Goal: Transaction & Acquisition: Subscribe to service/newsletter

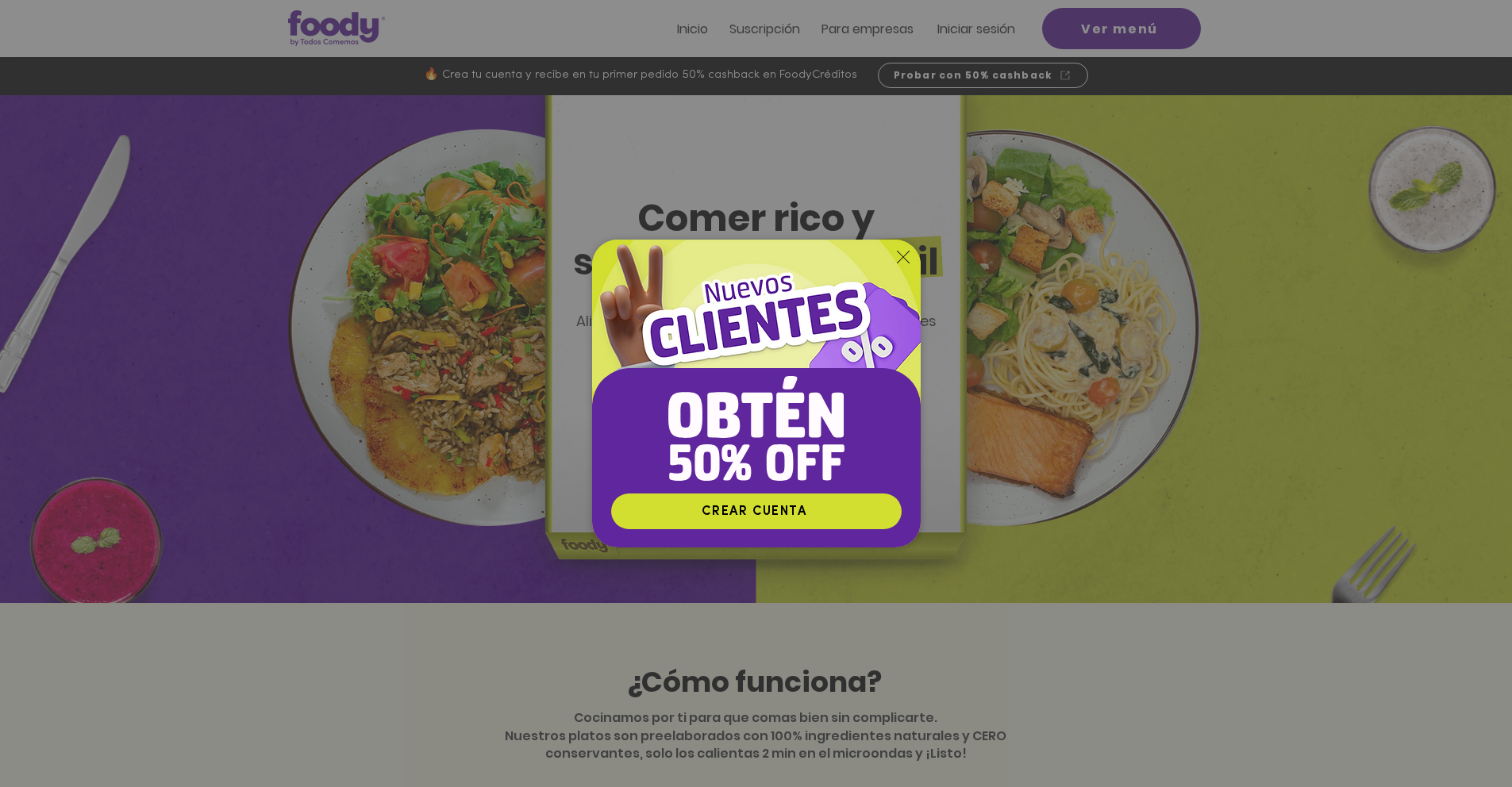
click at [903, 256] on icon "Volver al sitio" at bounding box center [902, 257] width 13 height 13
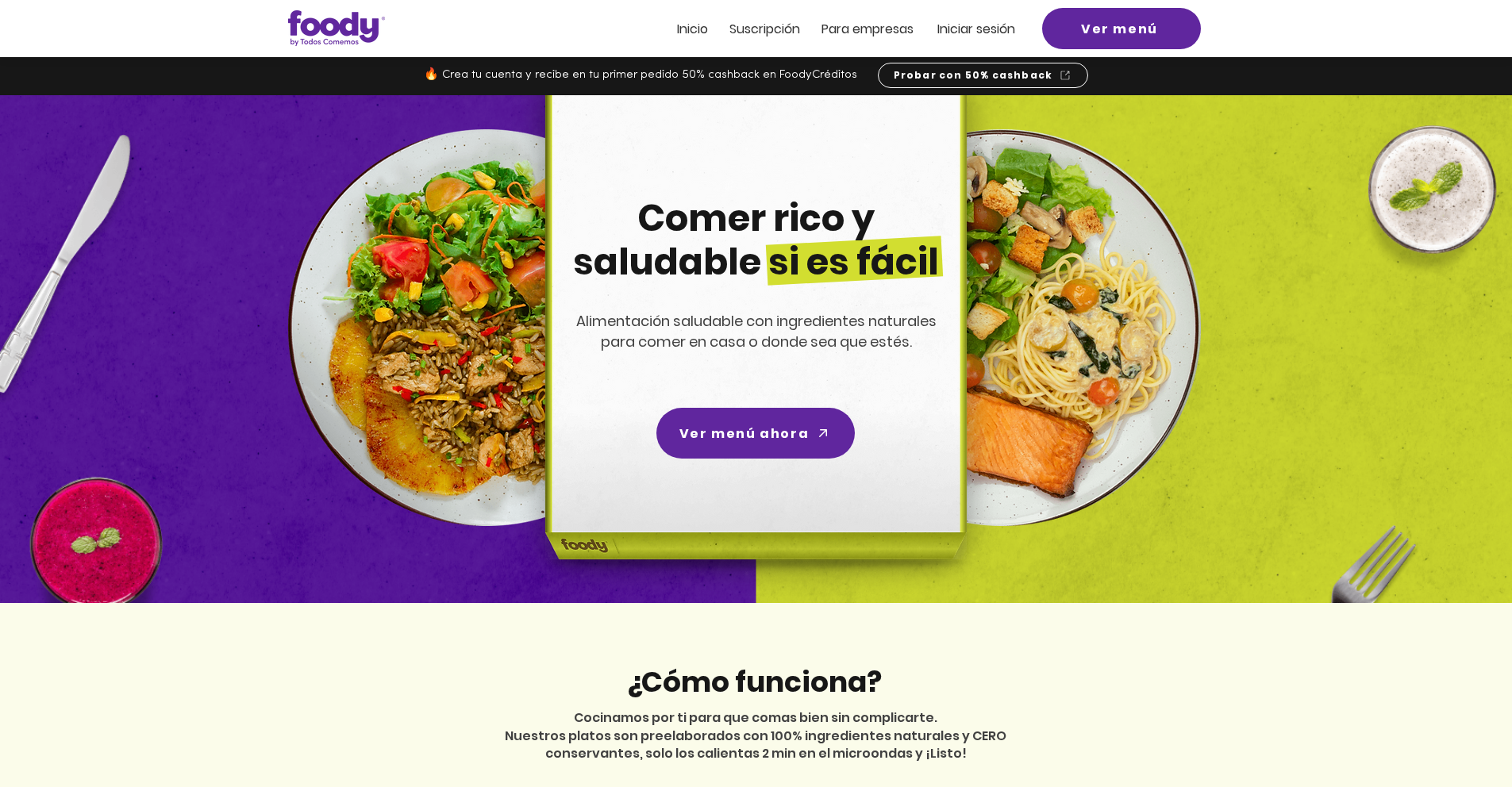
click at [740, 30] on span "Suscripción" at bounding box center [764, 29] width 71 height 18
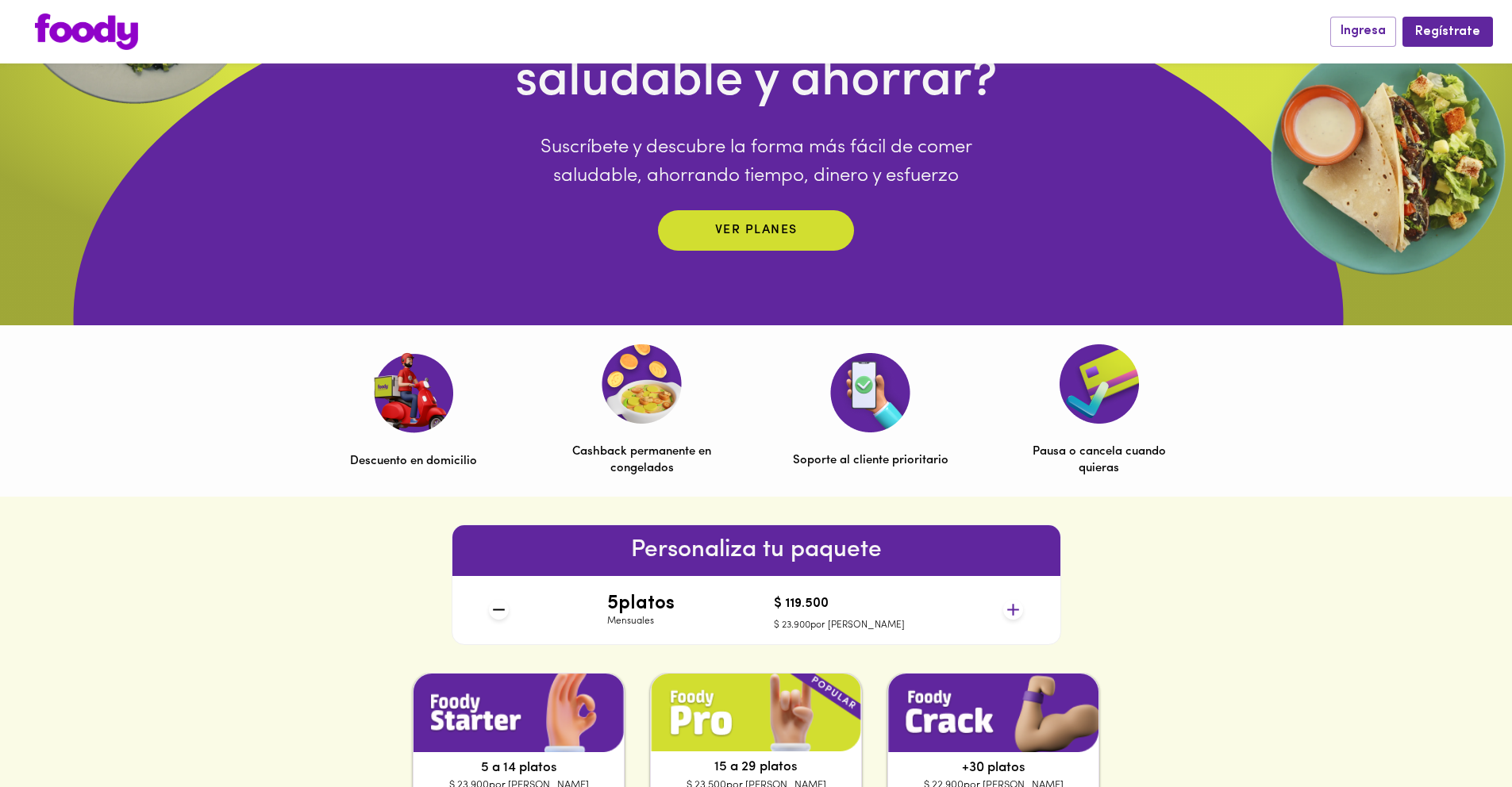
scroll to position [323, 0]
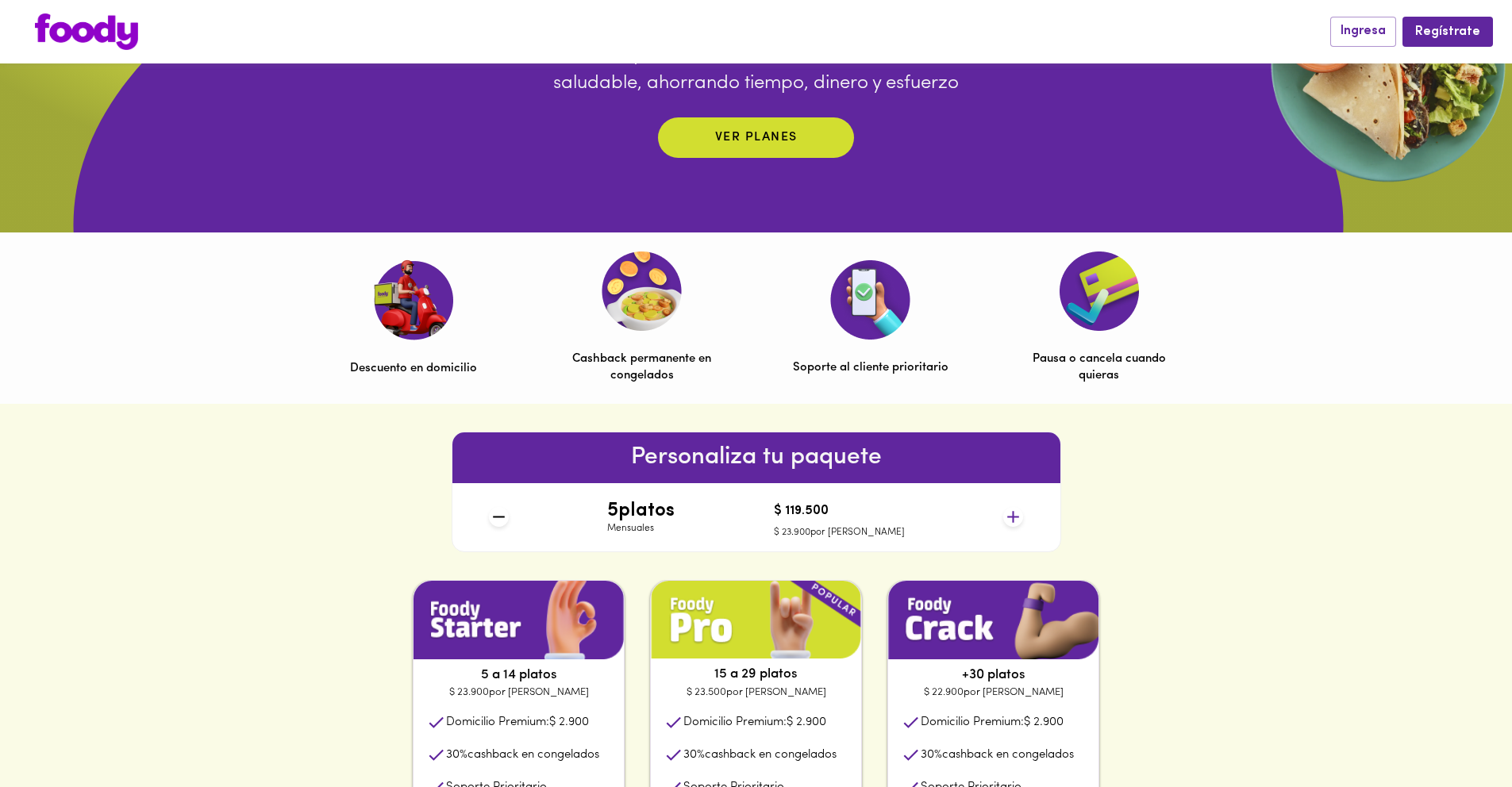
click at [1126, 535] on div "Personaliza tu paquete 5 platos Mensuales $ 119.500 $ 23.900 por plato" at bounding box center [756, 492] width 1512 height 176
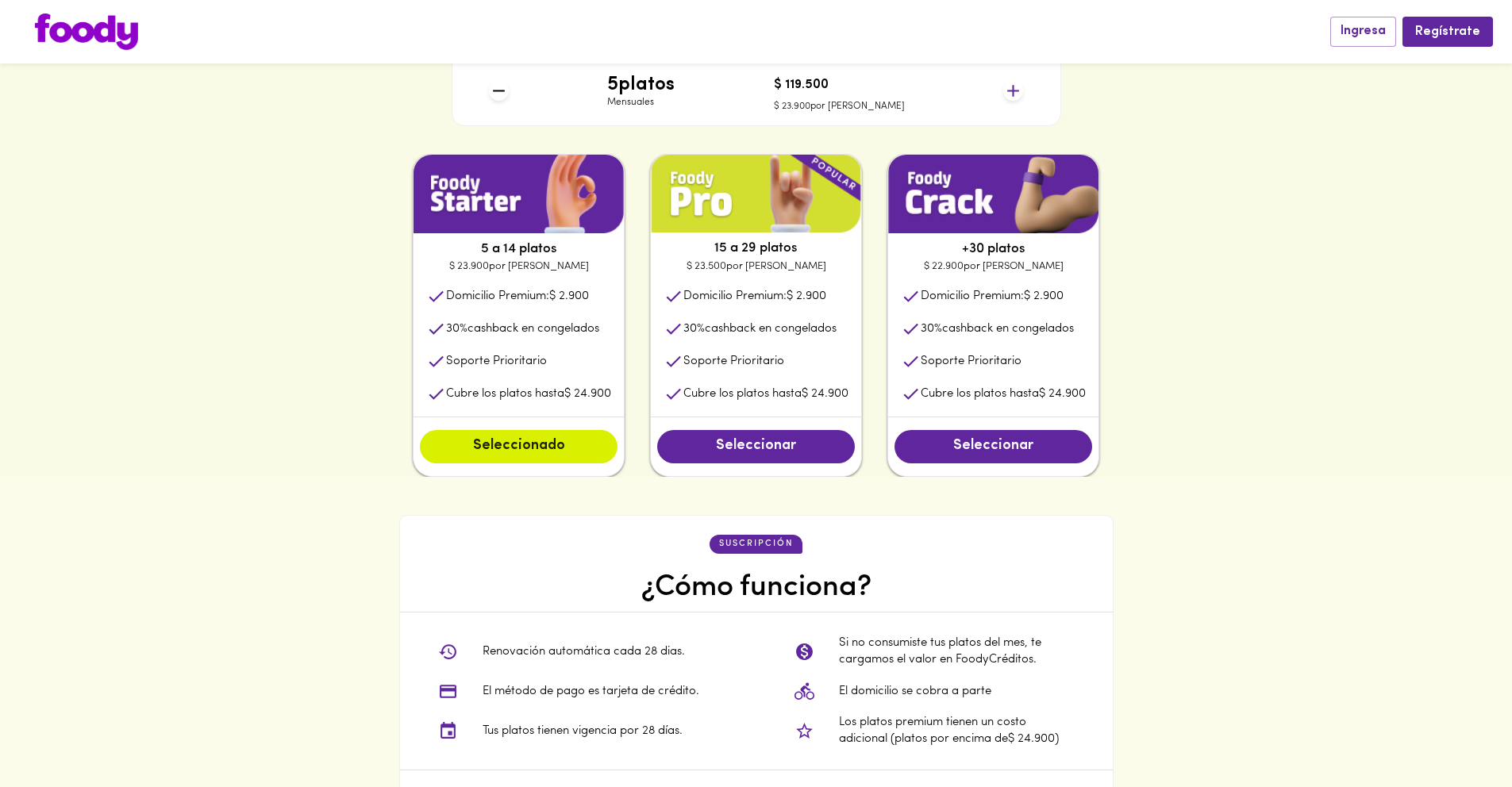
scroll to position [764, 0]
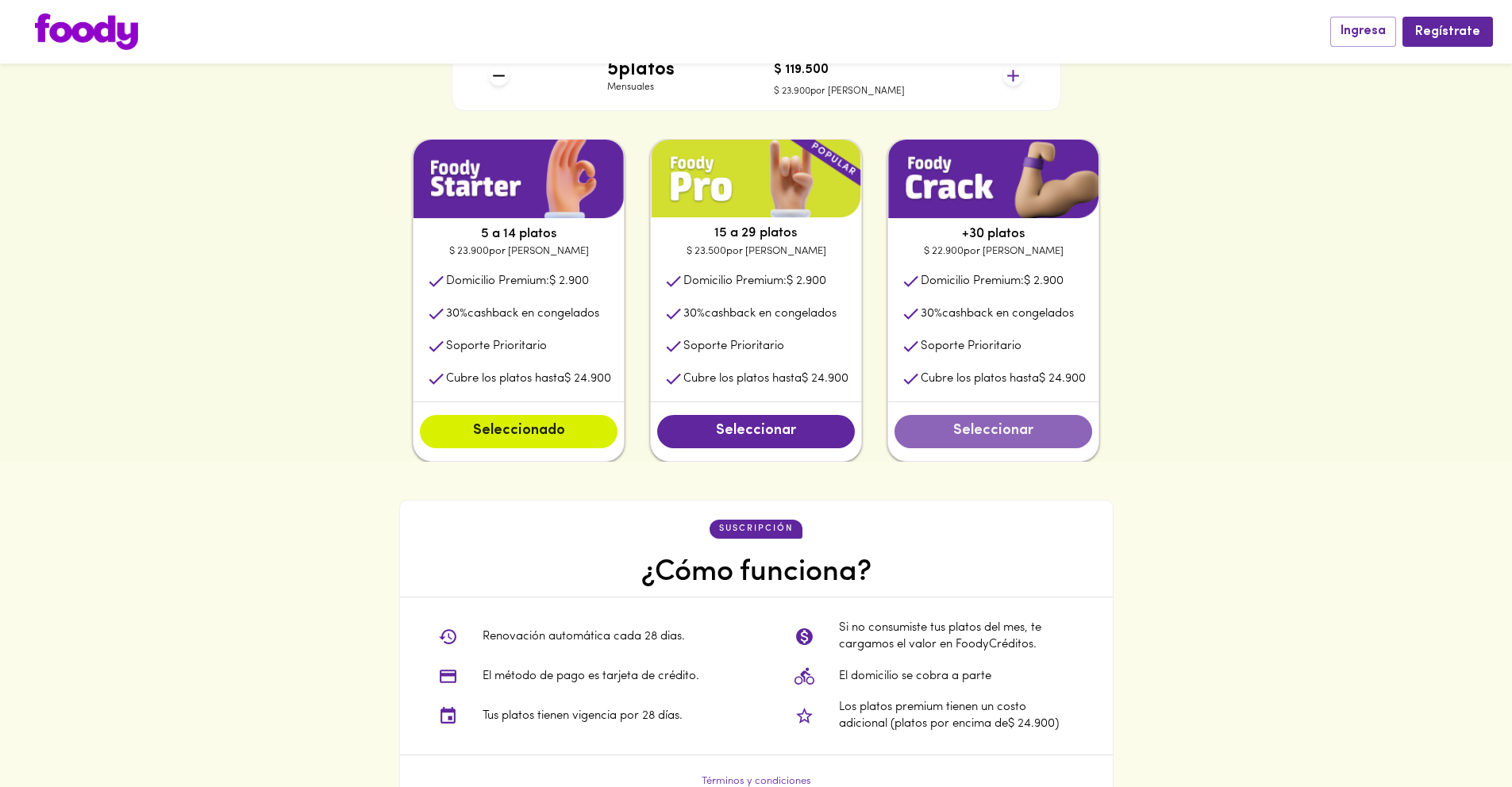
click at [1022, 442] on button "Seleccionar" at bounding box center [993, 432] width 198 height 33
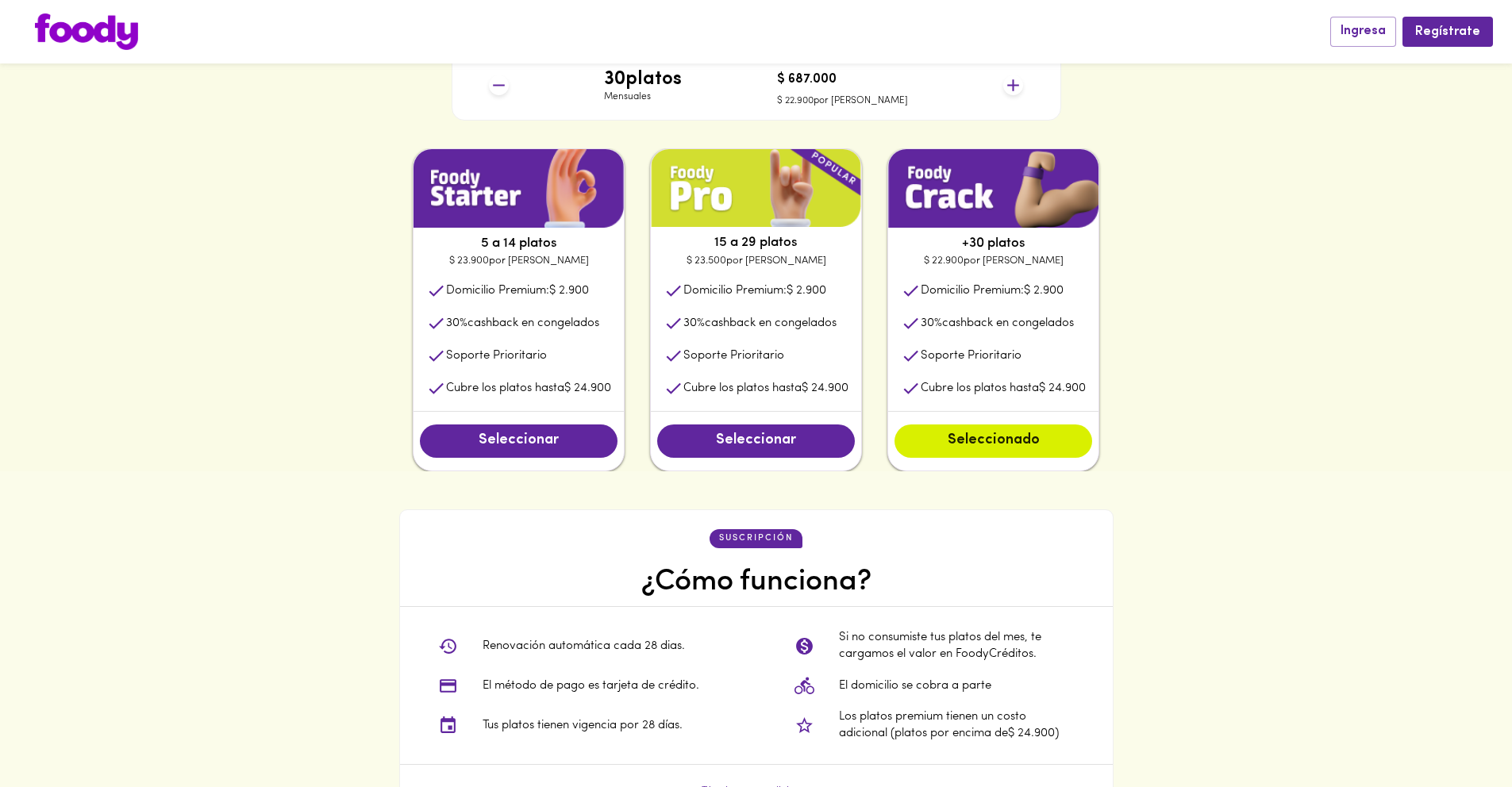
scroll to position [751, 0]
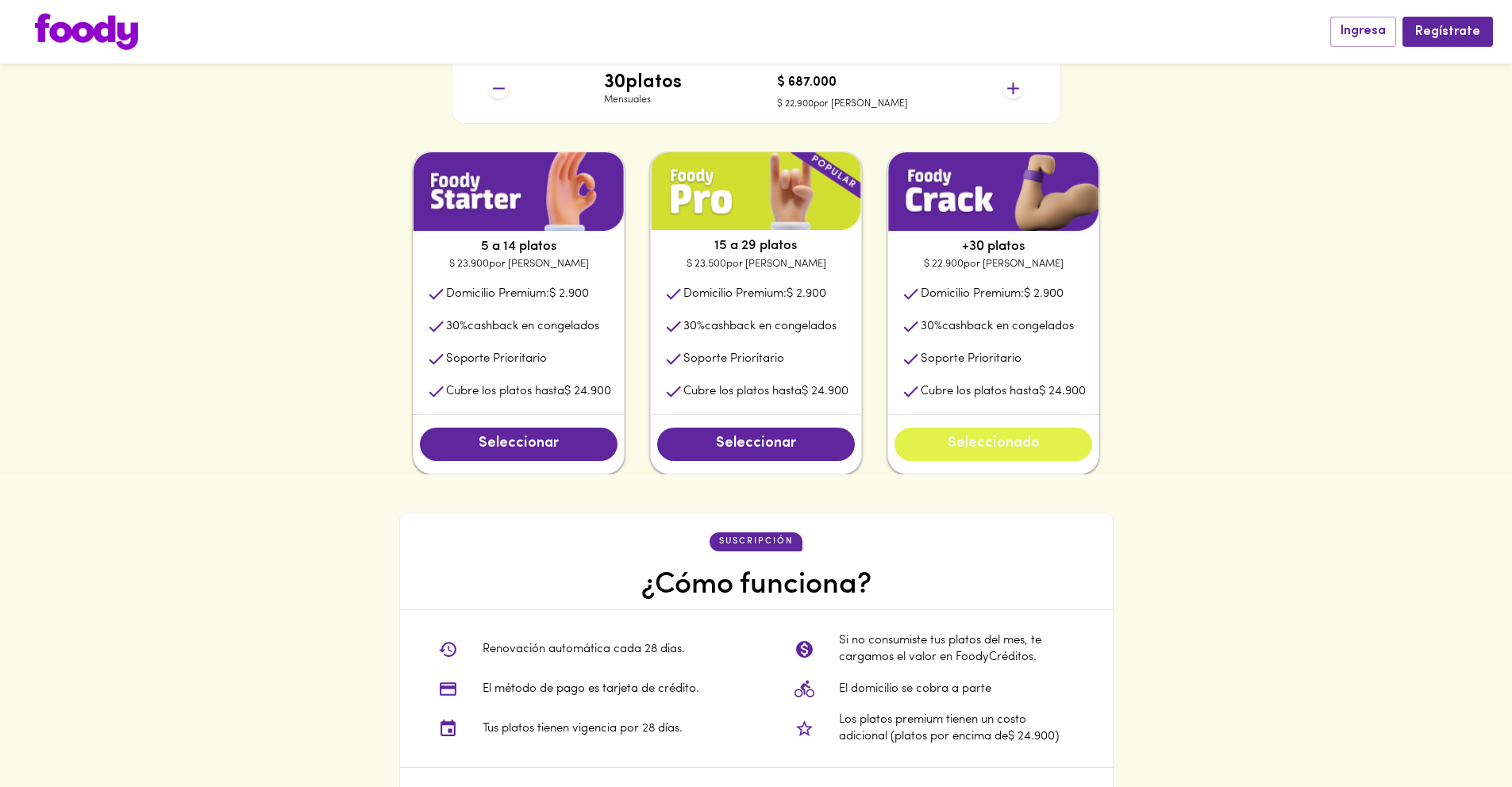
click at [997, 451] on span "Seleccionado" at bounding box center [993, 444] width 166 height 17
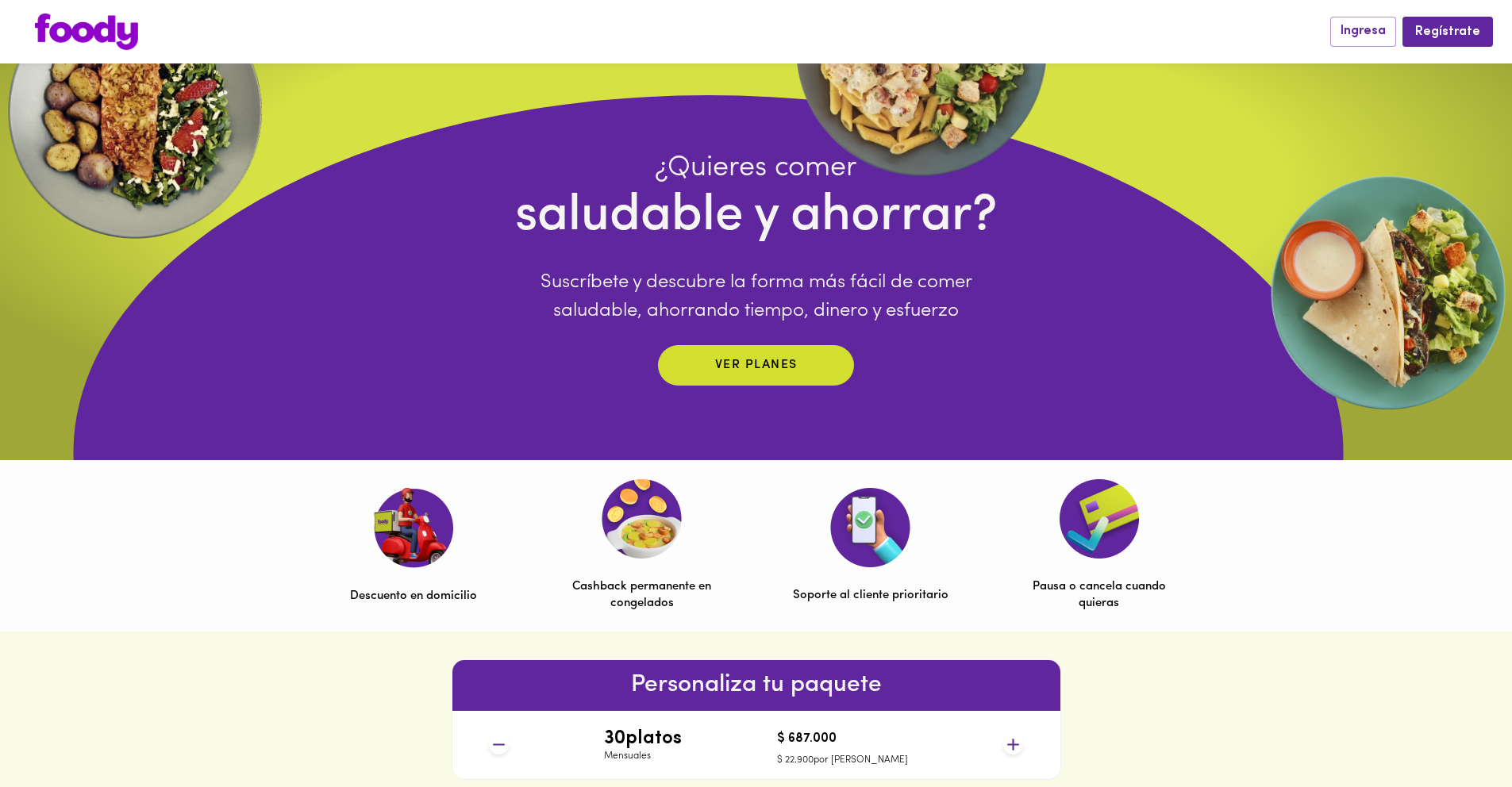
scroll to position [0, 0]
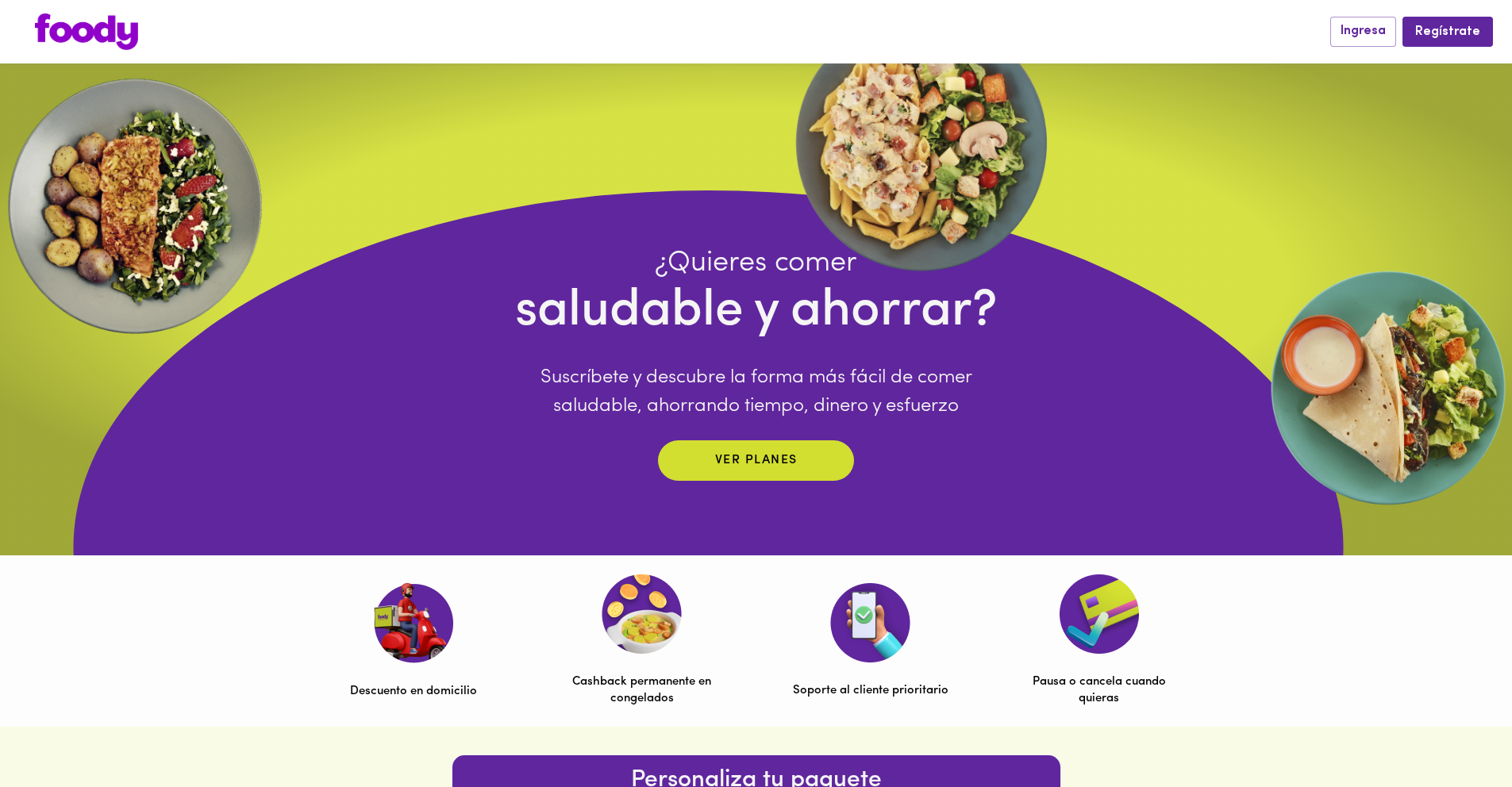
click at [111, 38] on img at bounding box center [86, 32] width 103 height 37
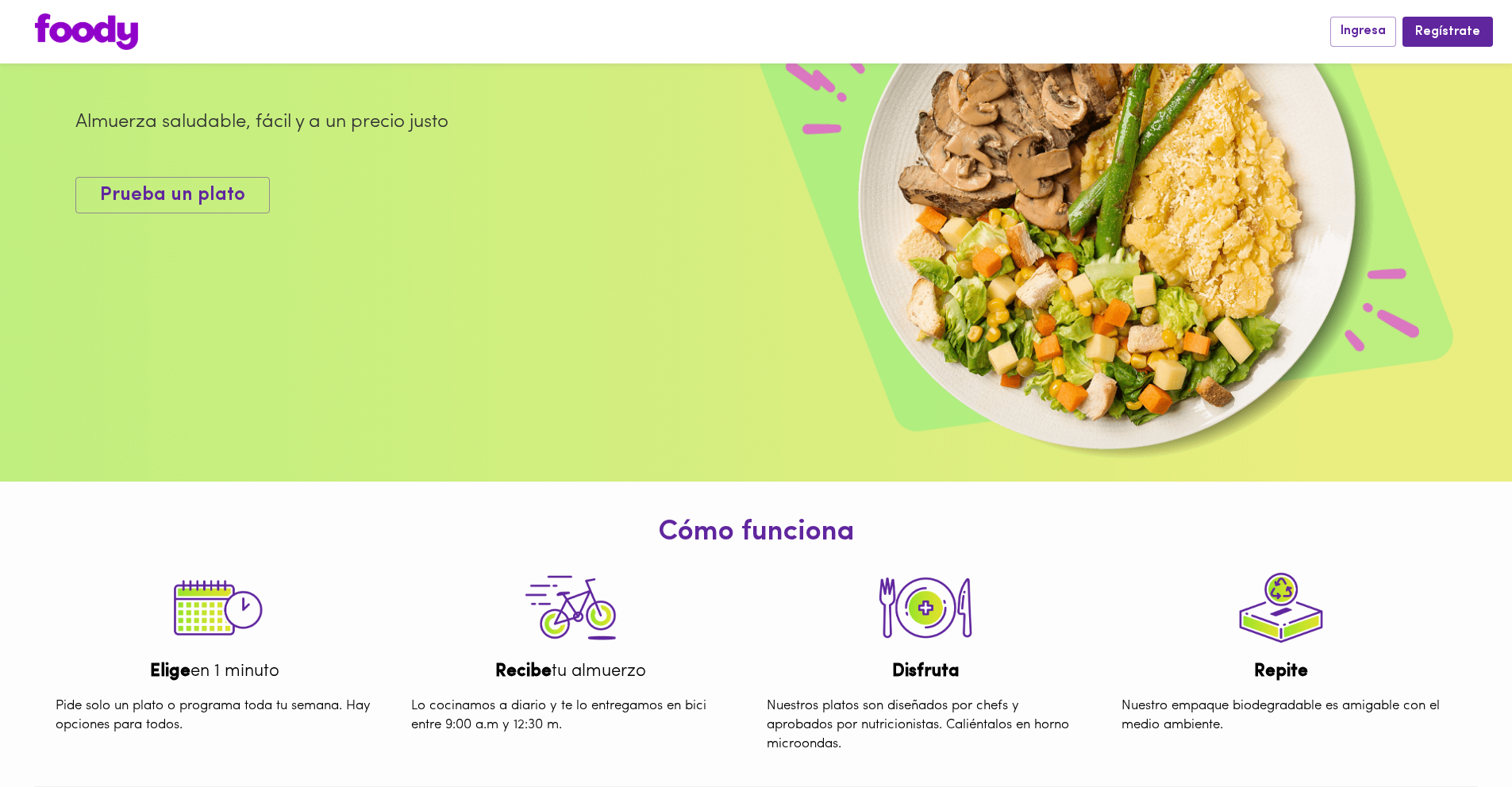
scroll to position [155, 0]
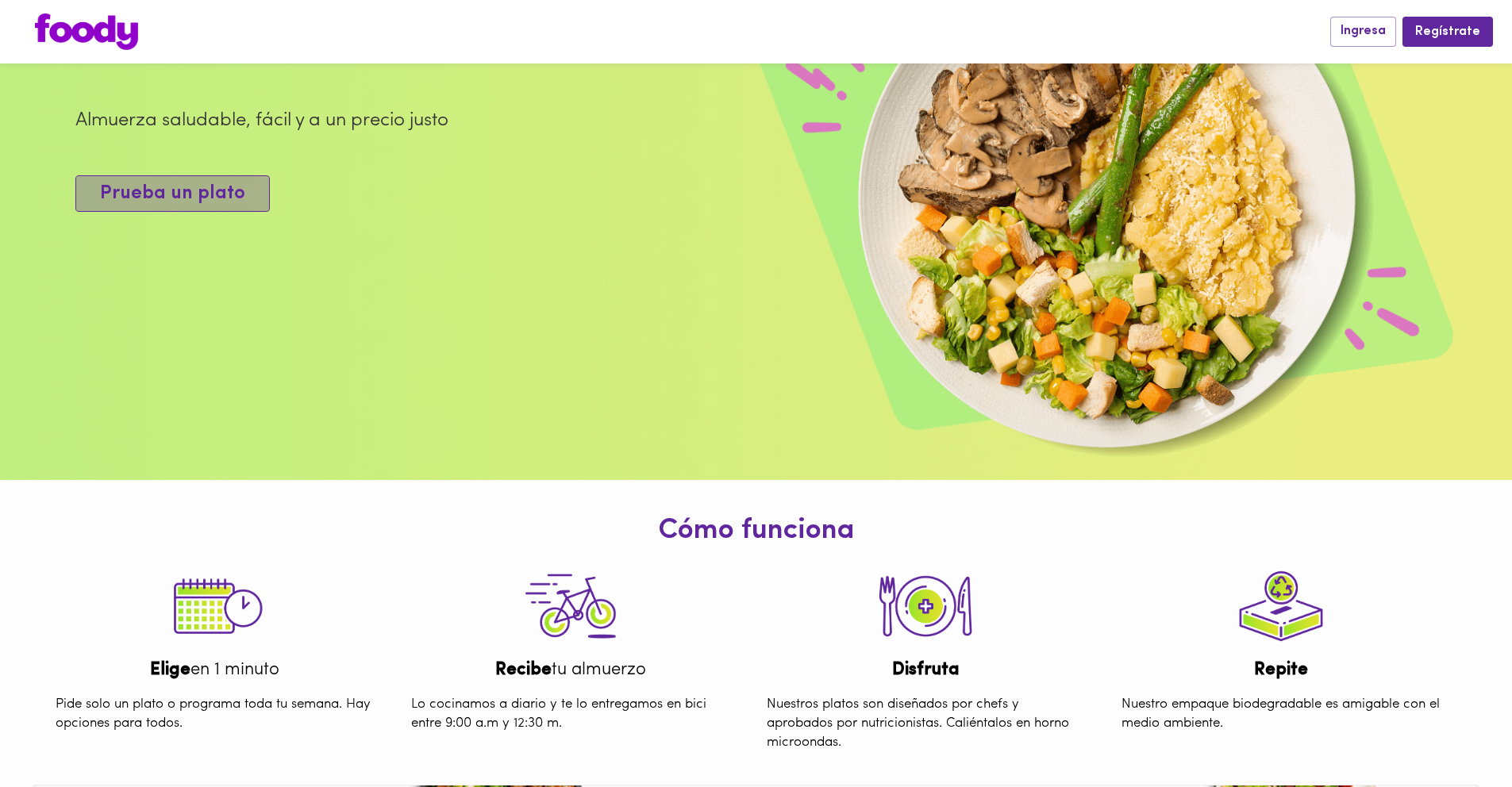
click at [178, 206] on span "Prueba un plato" at bounding box center [172, 194] width 145 height 23
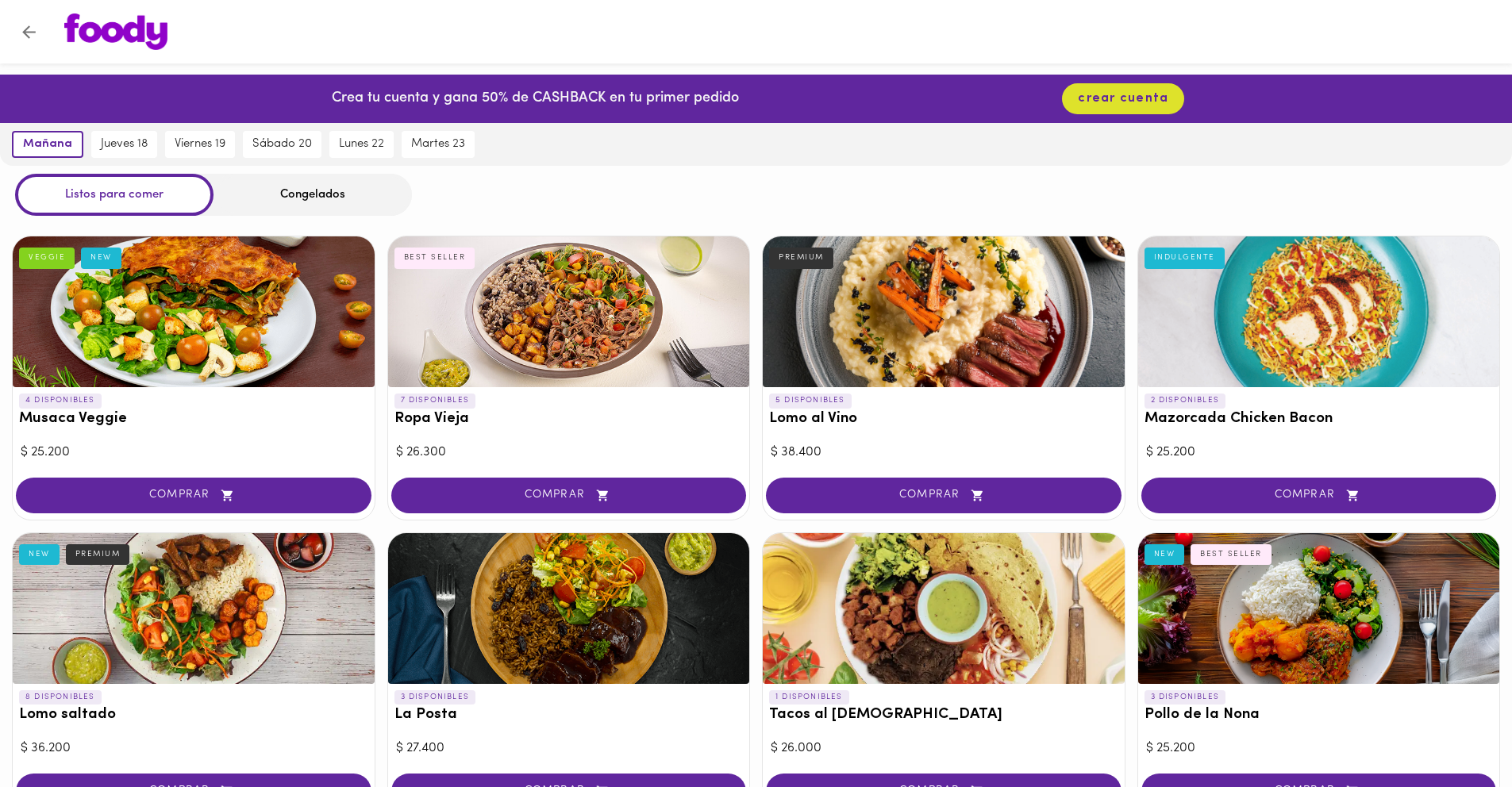
click at [296, 198] on div "Congelados" at bounding box center [312, 195] width 198 height 42
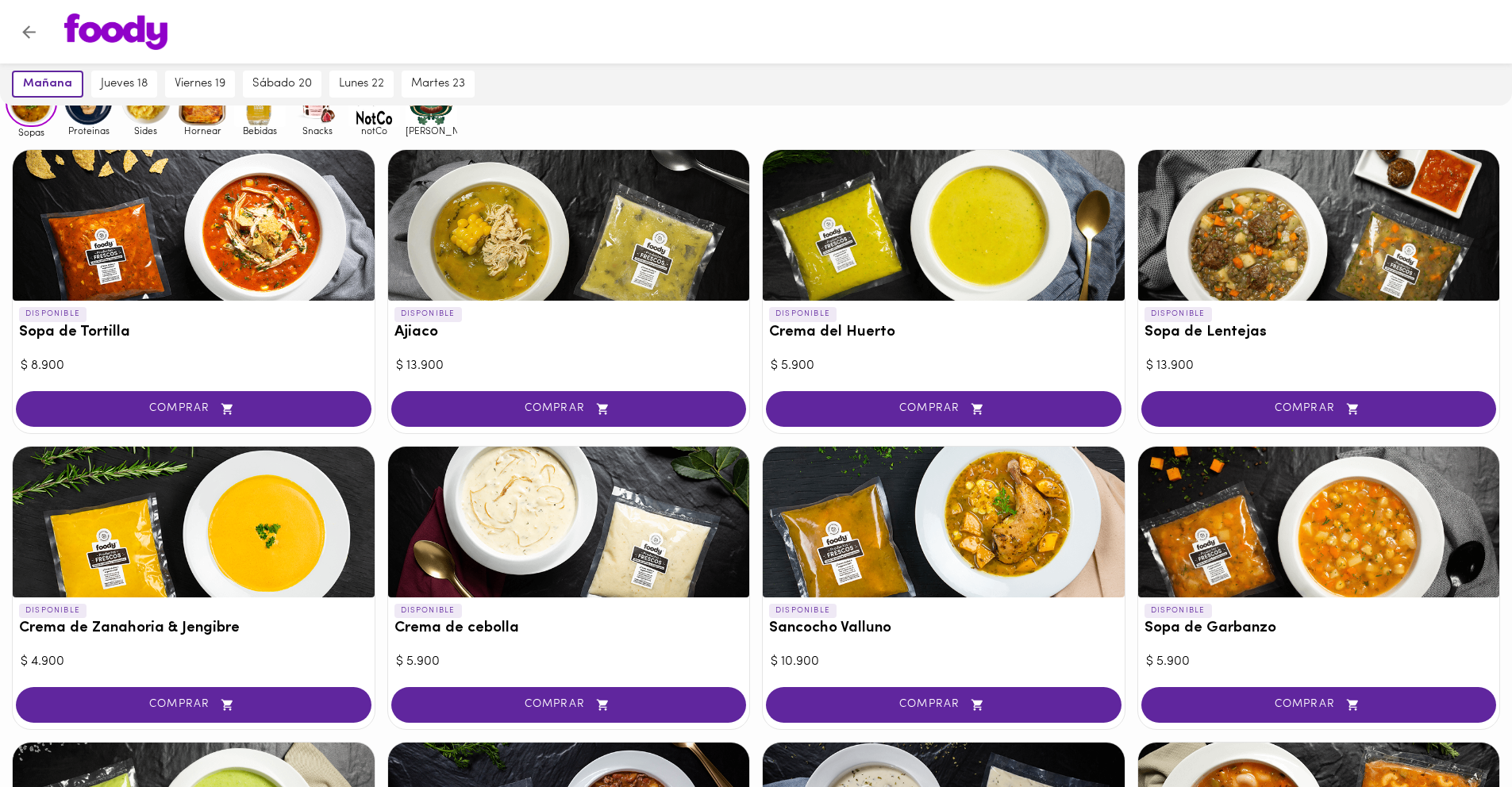
scroll to position [182, 0]
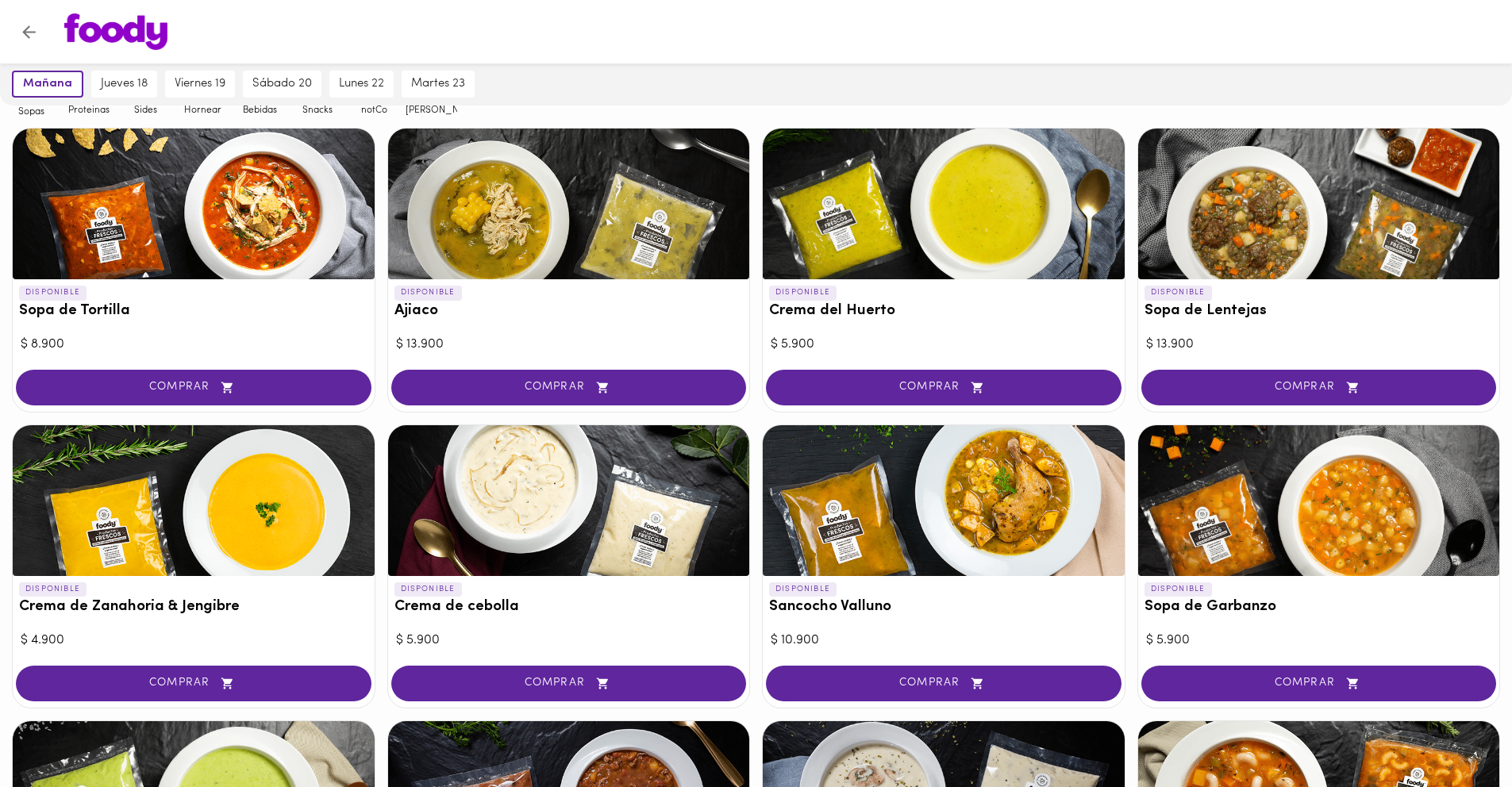
click at [1512, 786] on html "Crea tu cuenta y gana 50% de CASHBACK en tu primer pedido crear cuenta mañana j…" at bounding box center [756, 610] width 1512 height 1560
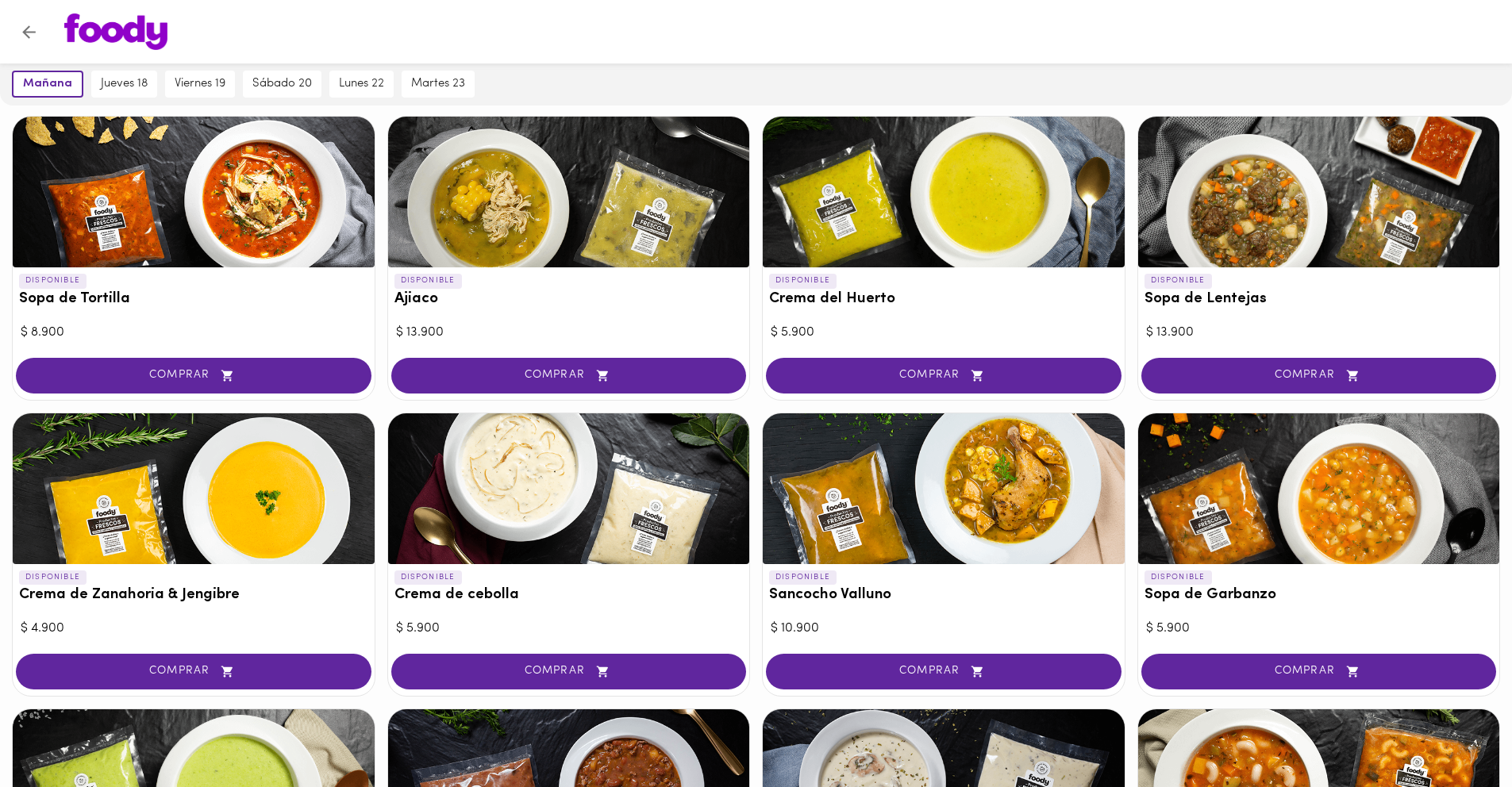
click at [915, 62] on div at bounding box center [756, 32] width 1512 height 64
click at [967, 60] on div at bounding box center [756, 32] width 1512 height 64
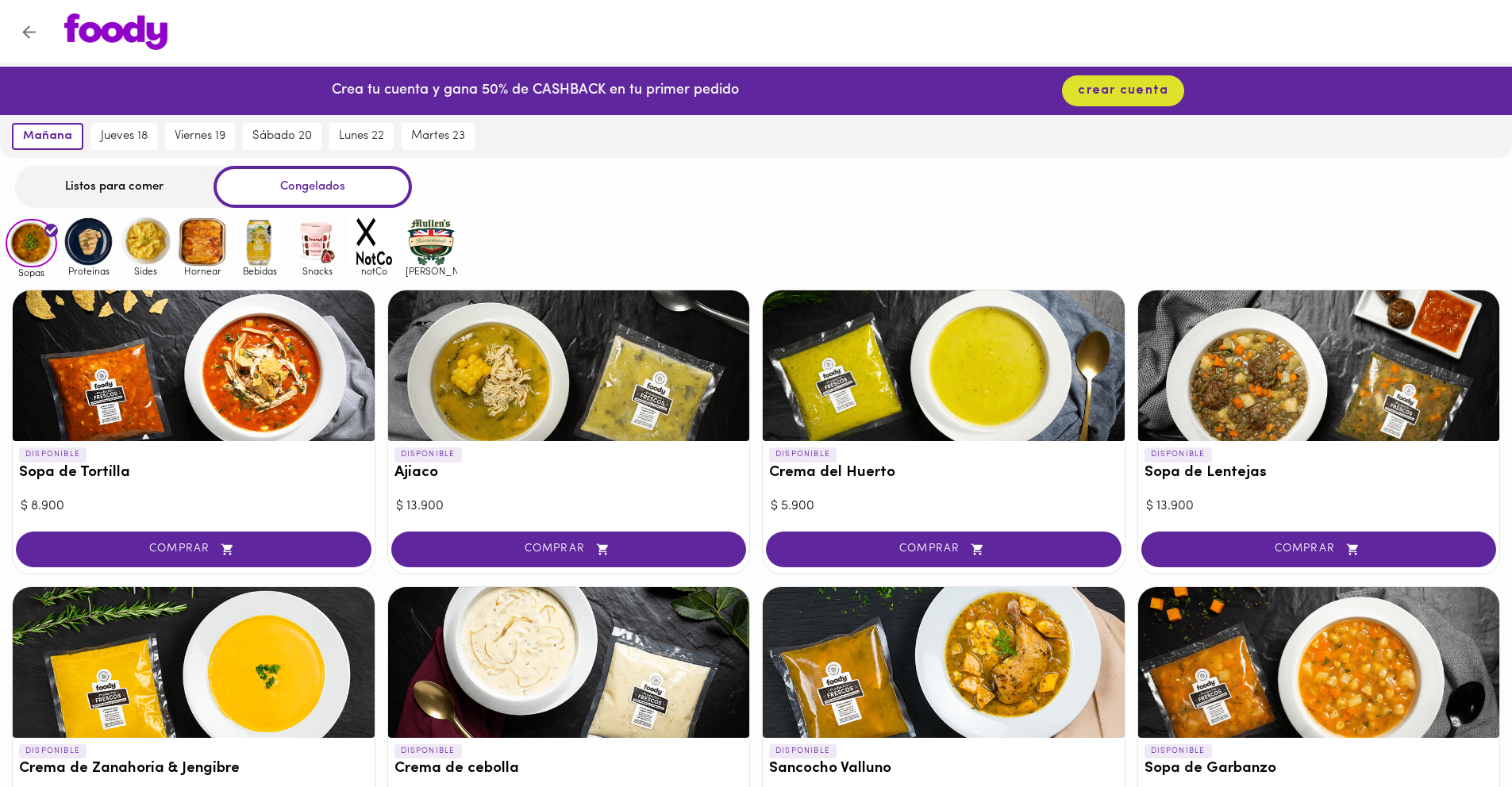
scroll to position [0, 0]
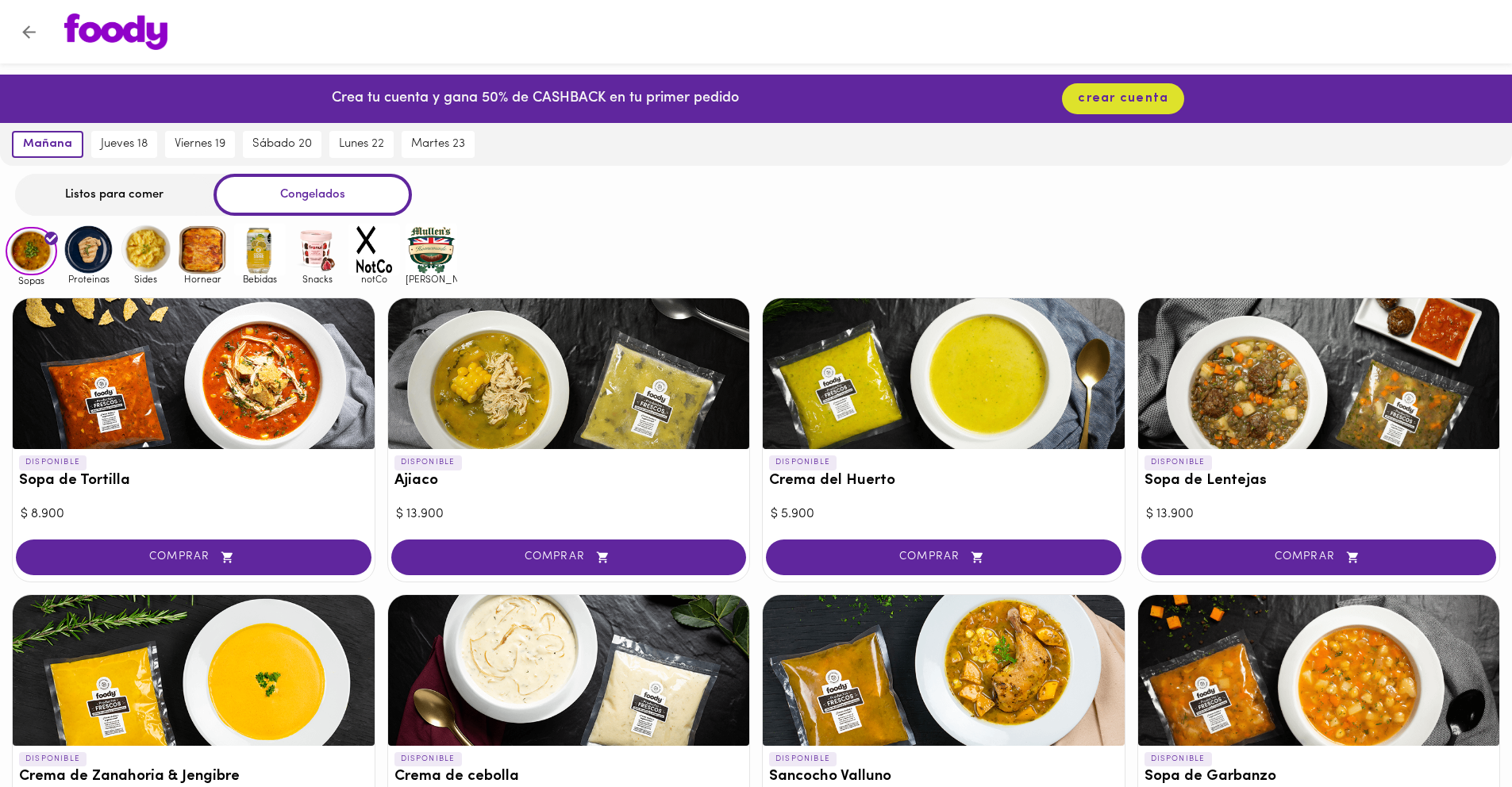
click at [1072, 193] on div "Listos para comer Congelados" at bounding box center [756, 195] width 1512 height 42
click at [214, 255] on img at bounding box center [202, 249] width 51 height 51
click at [211, 255] on img at bounding box center [202, 249] width 51 height 51
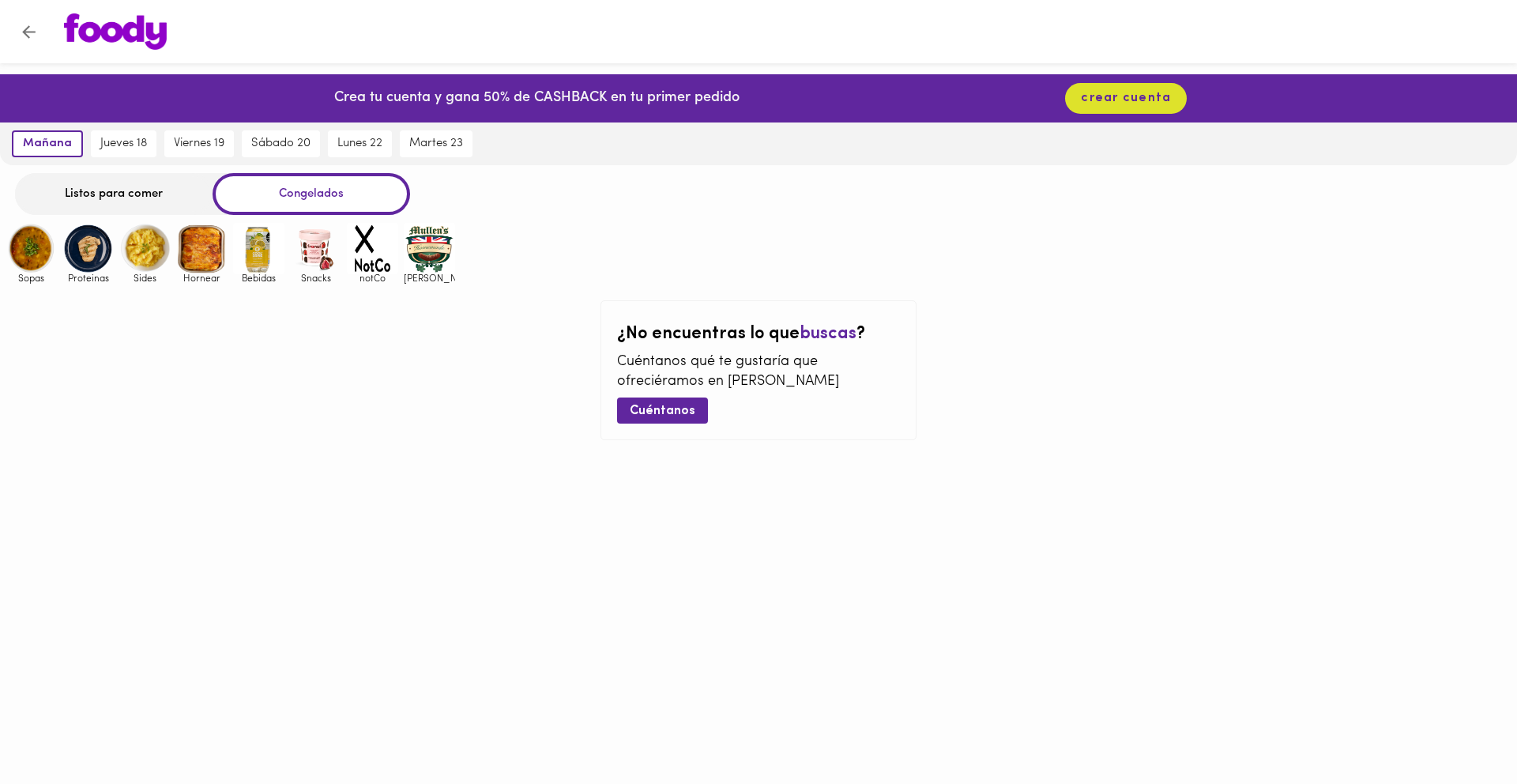
click at [210, 254] on img at bounding box center [201, 248] width 51 height 51
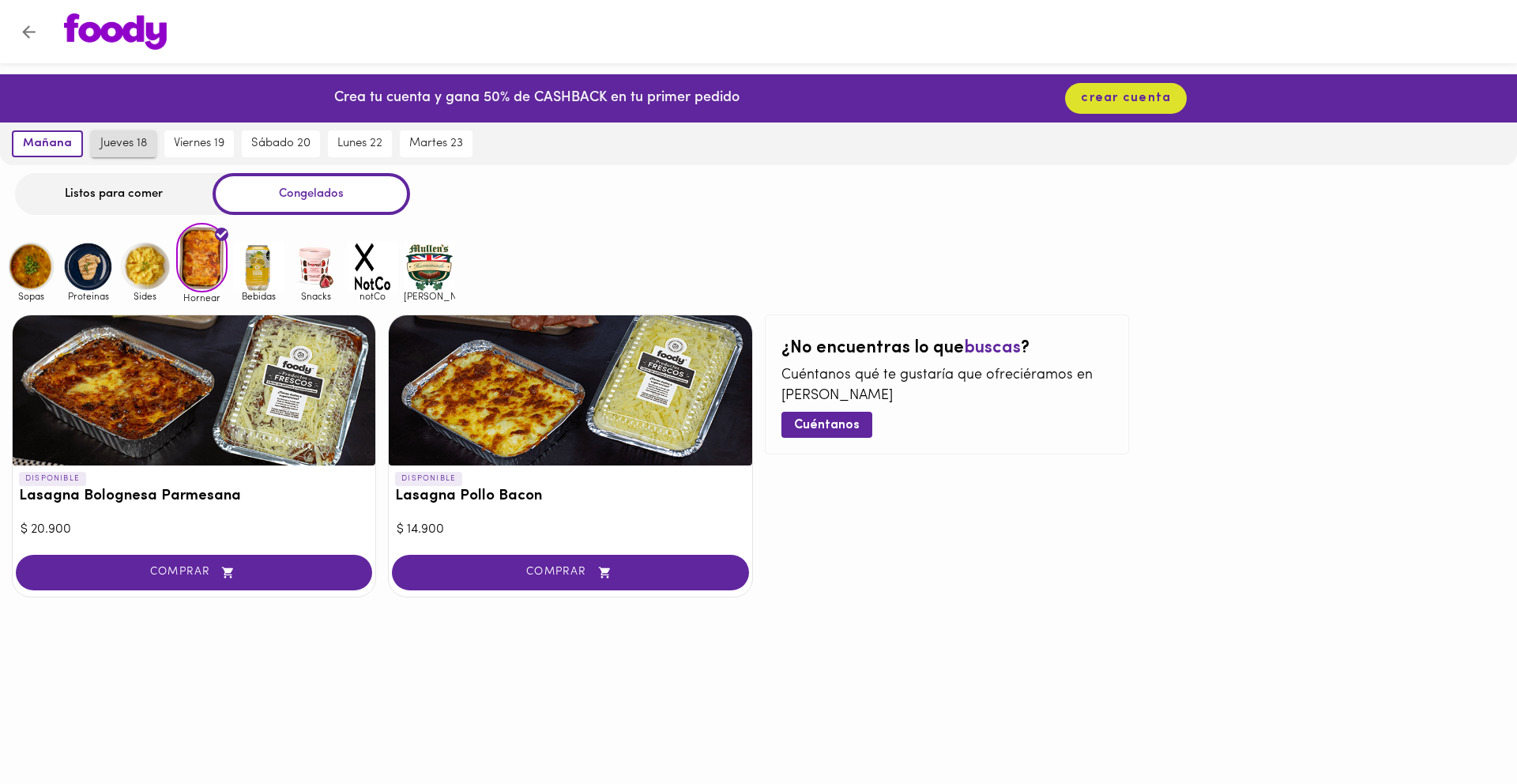
click at [123, 143] on span "jueves 18" at bounding box center [123, 143] width 46 height 14
click at [31, 34] on icon "Volver" at bounding box center [29, 32] width 20 height 20
click at [29, 31] on icon "Volver" at bounding box center [29, 32] width 13 height 13
